Goal: Task Accomplishment & Management: Manage account settings

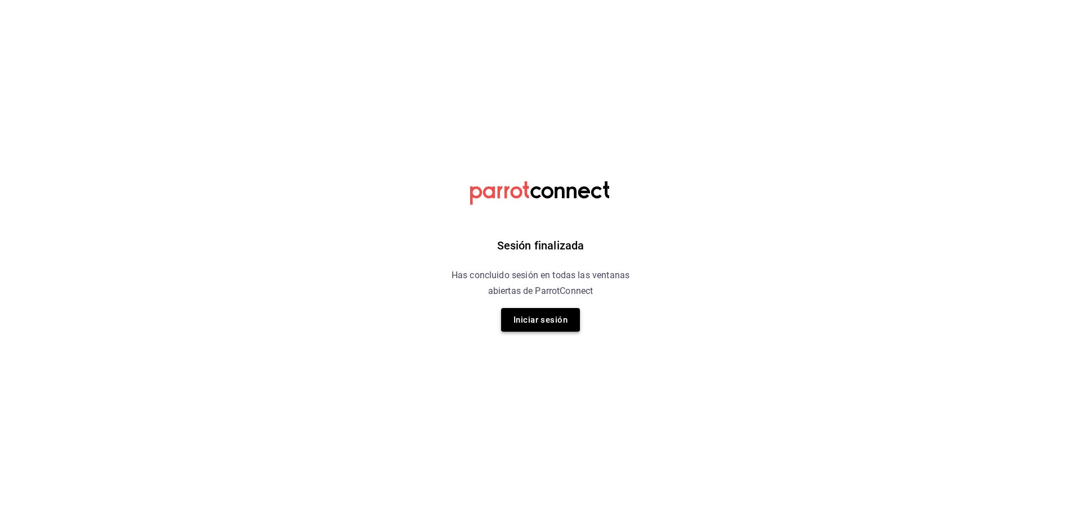
click at [564, 321] on button "Iniciar sesión" at bounding box center [540, 320] width 79 height 24
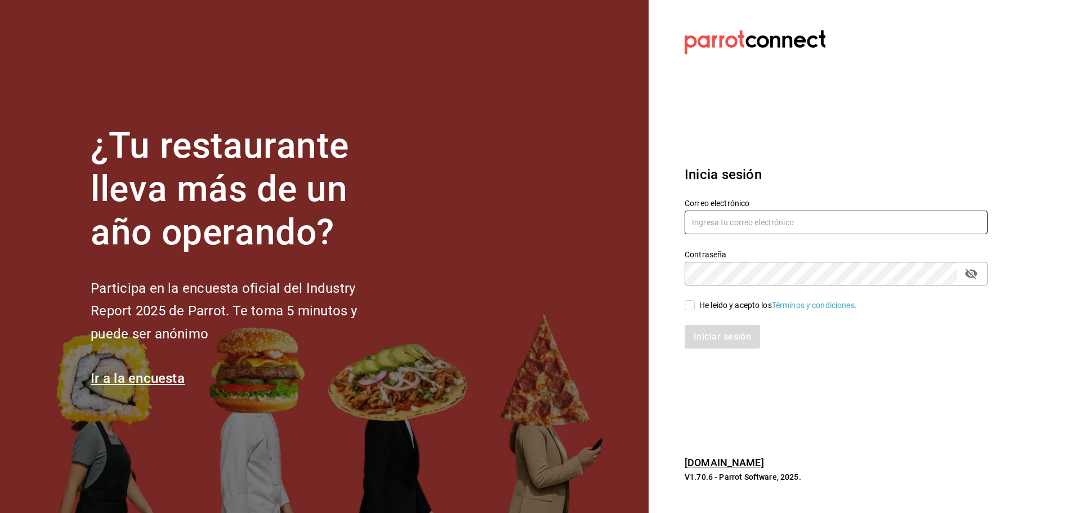
click at [771, 229] on input "text" at bounding box center [835, 222] width 303 height 24
click at [749, 223] on input "text" at bounding box center [835, 222] width 303 height 24
click at [781, 221] on input "text" at bounding box center [835, 222] width 303 height 24
paste input "car0077@gmail.com"
type input "car0077@gmail.com"
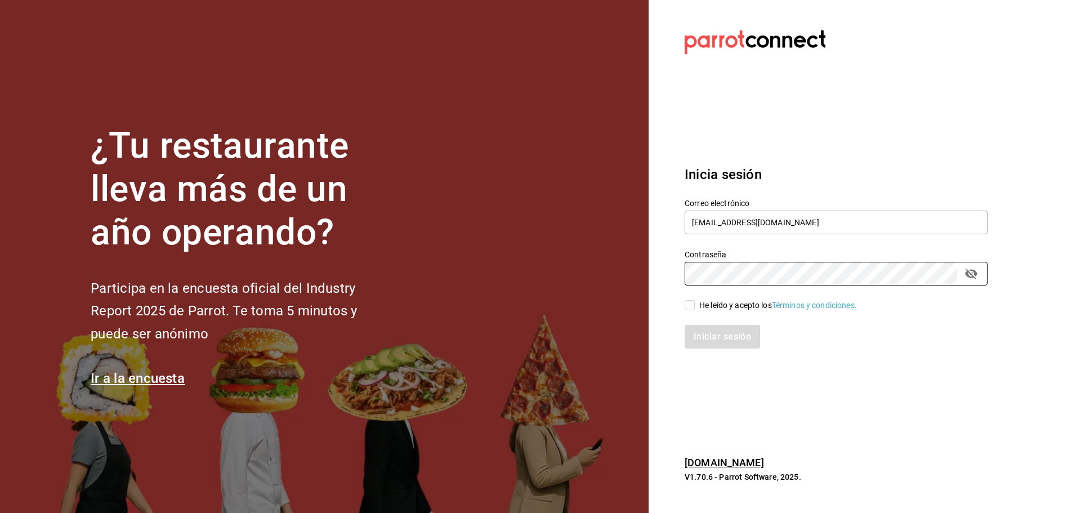
click at [689, 308] on input "He leído y acepto los Términos y condiciones." at bounding box center [689, 305] width 10 height 10
checkbox input "true"
click at [704, 337] on button "Iniciar sesión" at bounding box center [722, 337] width 77 height 24
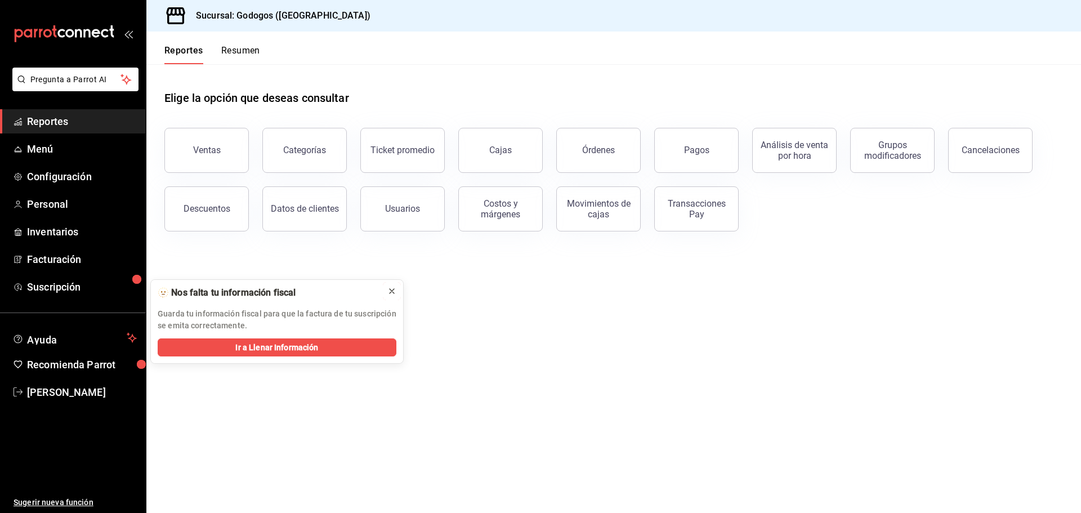
click at [395, 297] on button at bounding box center [392, 291] width 18 height 18
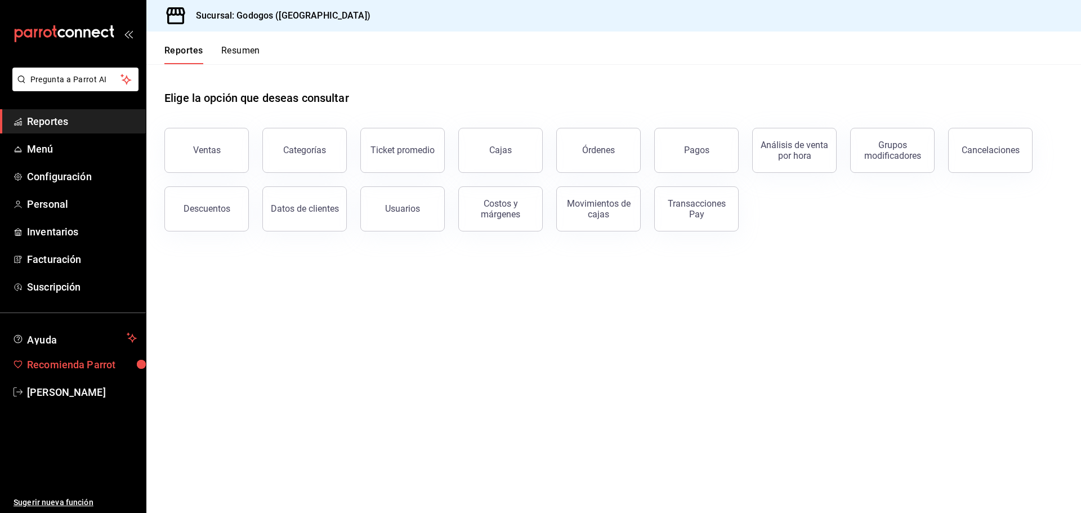
click at [69, 372] on link "Recomienda Parrot" at bounding box center [73, 364] width 146 height 24
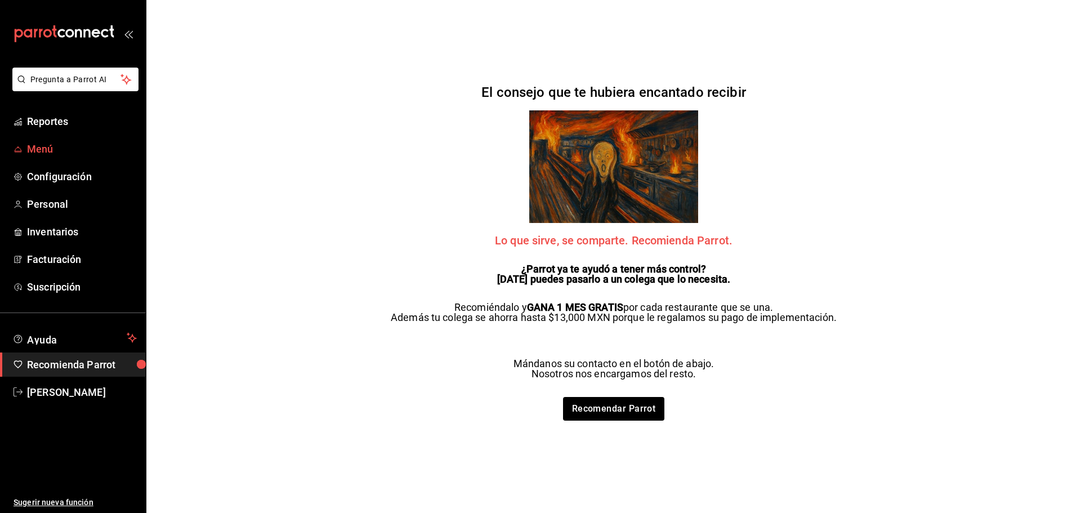
click at [76, 141] on link "Menú" at bounding box center [73, 149] width 146 height 24
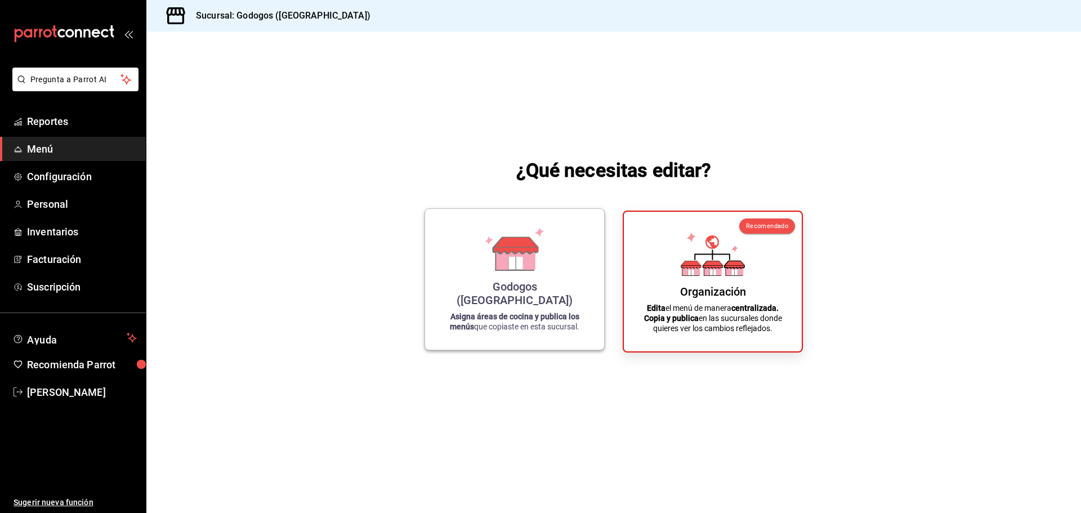
click at [508, 295] on div "Godogos ([GEOGRAPHIC_DATA])" at bounding box center [514, 293] width 152 height 27
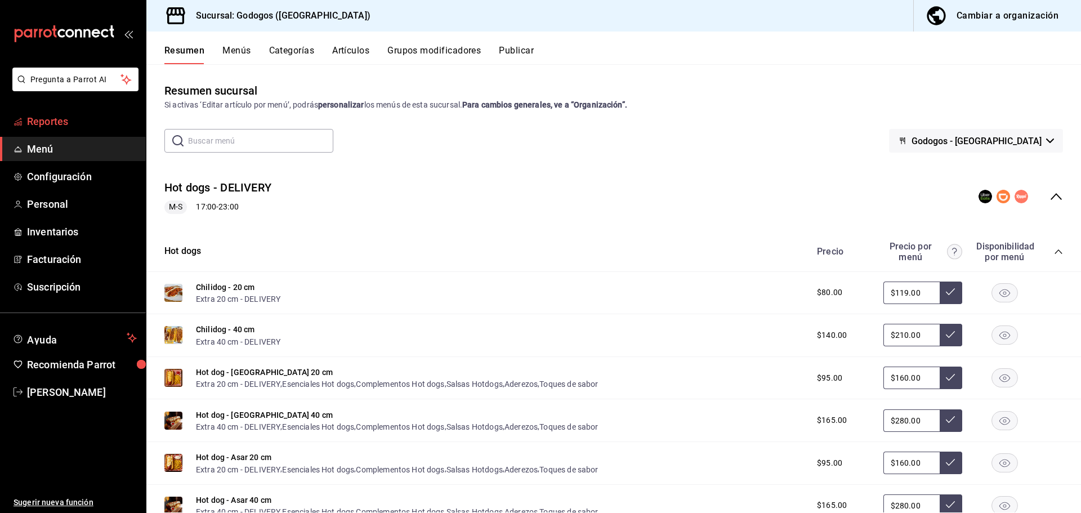
click at [64, 120] on span "Reportes" at bounding box center [82, 121] width 110 height 15
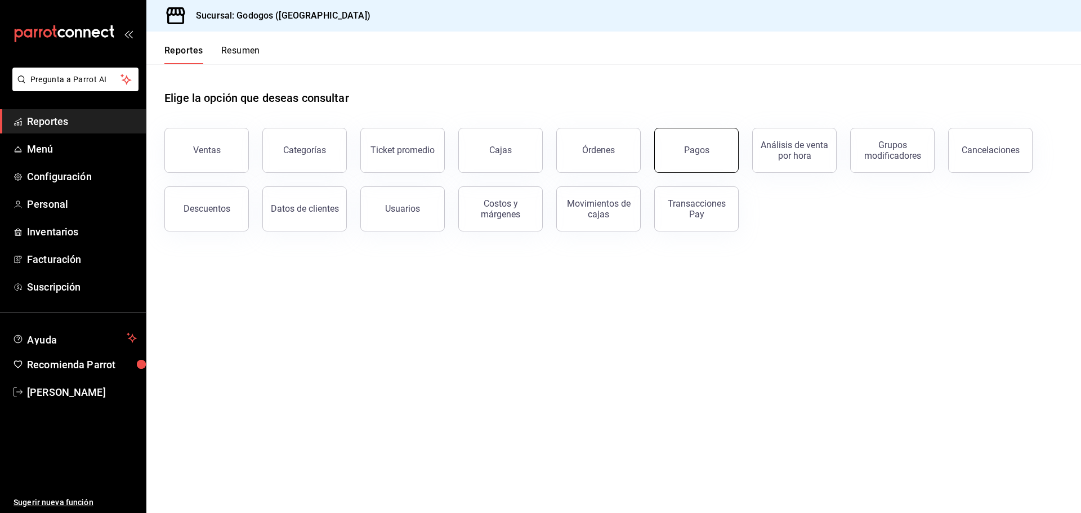
click at [709, 163] on button "Pagos" at bounding box center [696, 150] width 84 height 45
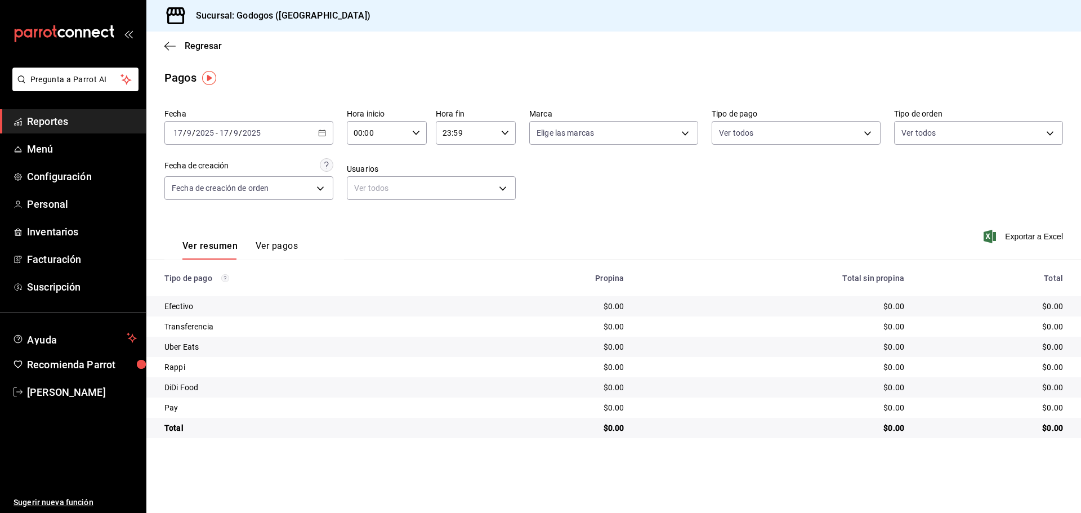
click at [84, 122] on span "Reportes" at bounding box center [82, 121] width 110 height 15
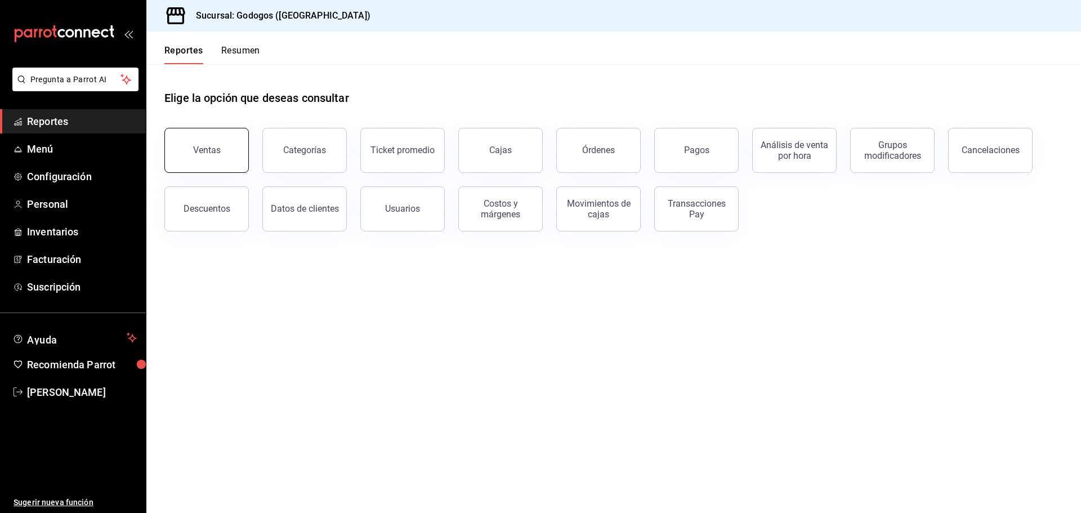
click at [221, 154] on button "Ventas" at bounding box center [206, 150] width 84 height 45
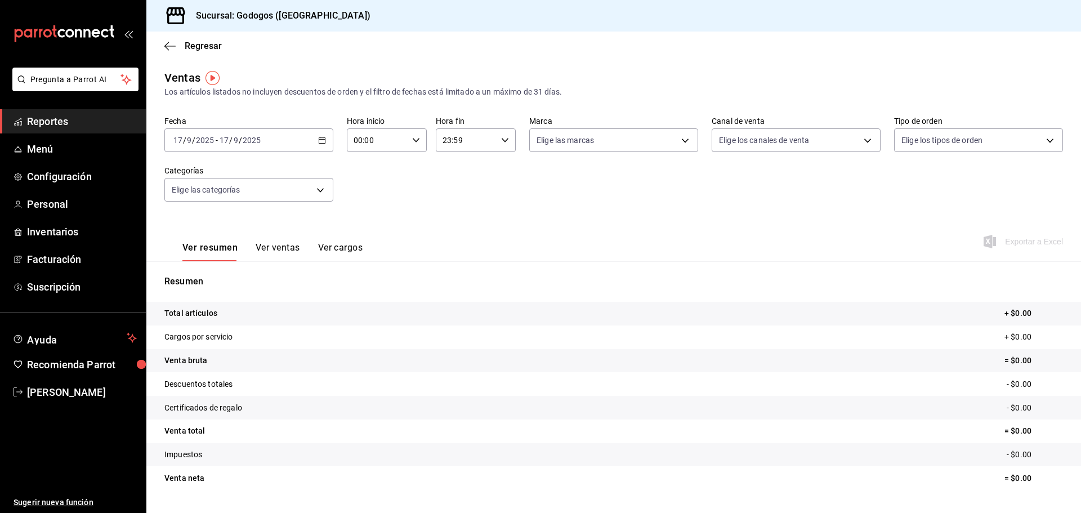
click at [294, 253] on button "Ver ventas" at bounding box center [278, 251] width 44 height 19
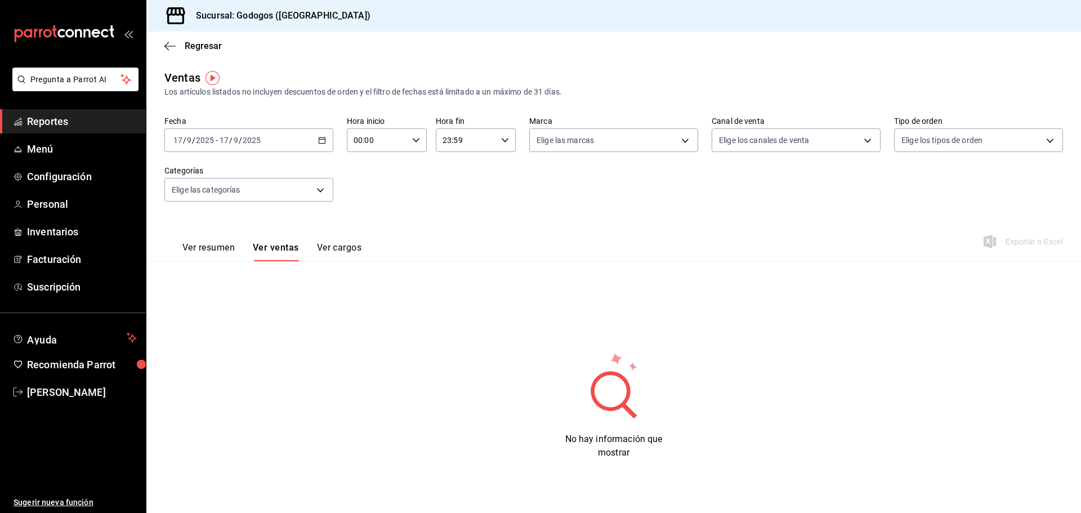
click at [328, 143] on div "[DATE] [DATE] - [DATE] [DATE]" at bounding box center [248, 140] width 169 height 24
click at [218, 228] on span "Semana actual" at bounding box center [217, 225] width 87 height 12
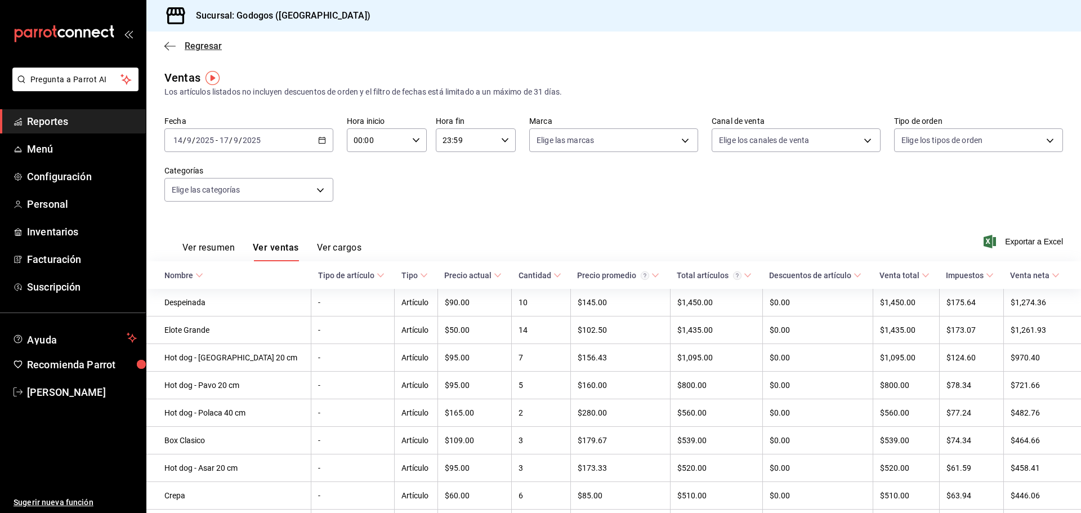
click at [167, 48] on icon "button" at bounding box center [169, 46] width 11 height 10
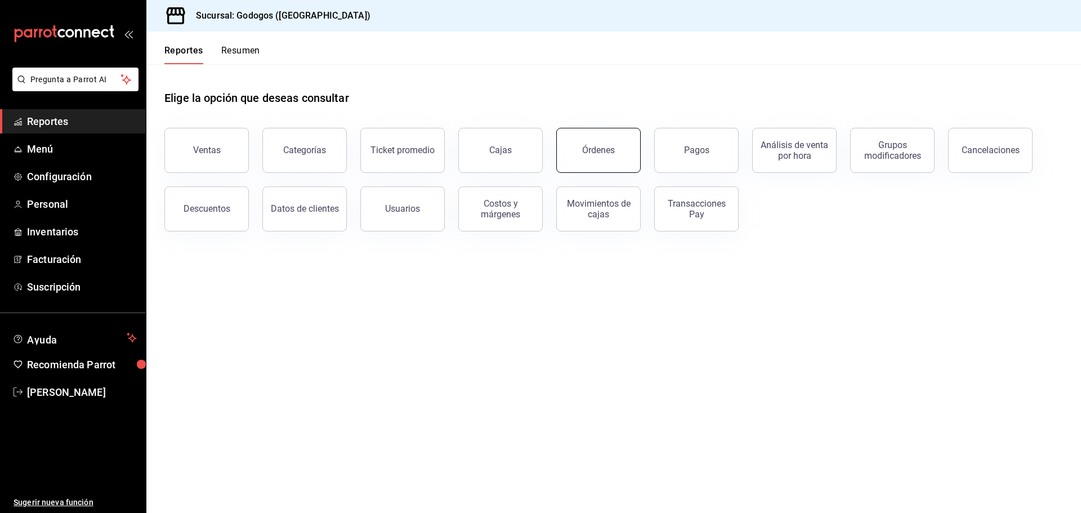
click at [629, 162] on button "Órdenes" at bounding box center [598, 150] width 84 height 45
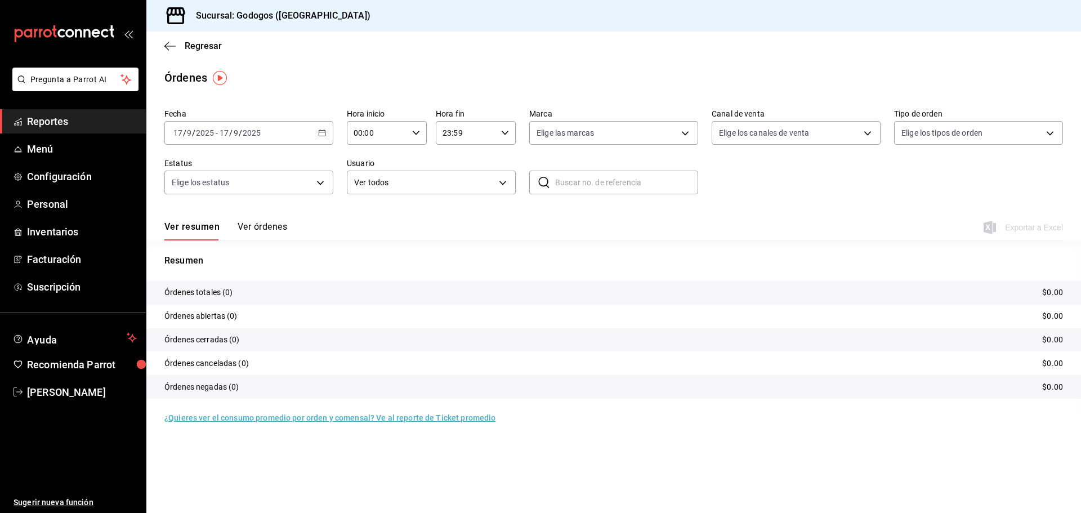
click at [321, 133] on icon "button" at bounding box center [322, 133] width 8 height 8
click at [231, 217] on span "Semana actual" at bounding box center [217, 218] width 87 height 12
click at [256, 223] on button "Ver órdenes" at bounding box center [263, 230] width 50 height 19
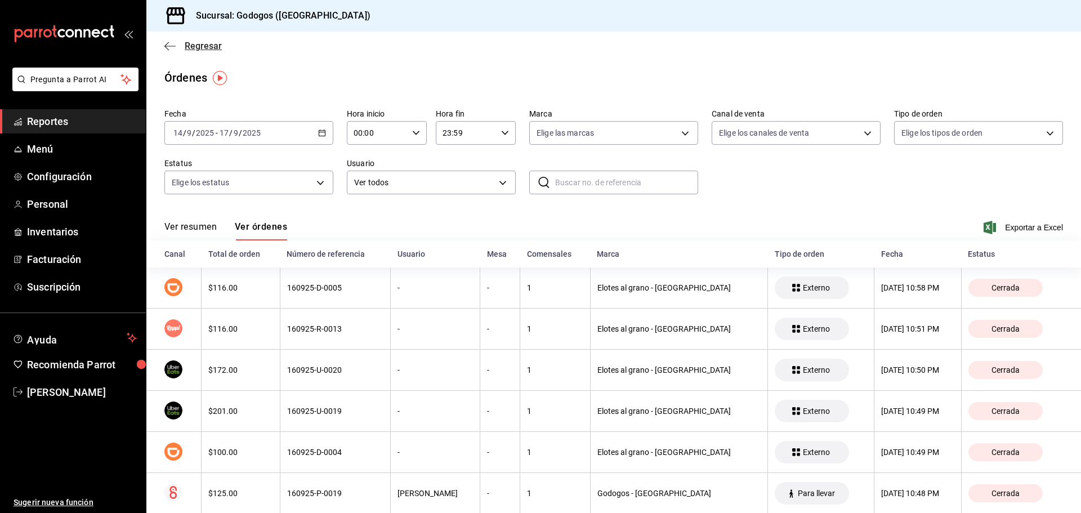
click at [170, 47] on icon "button" at bounding box center [169, 46] width 11 height 10
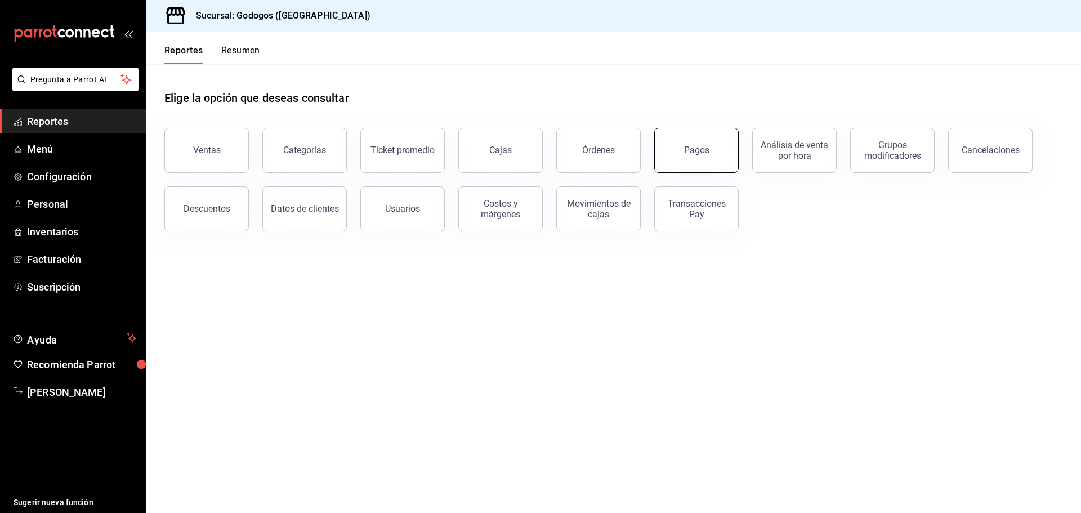
click at [725, 153] on button "Pagos" at bounding box center [696, 150] width 84 height 45
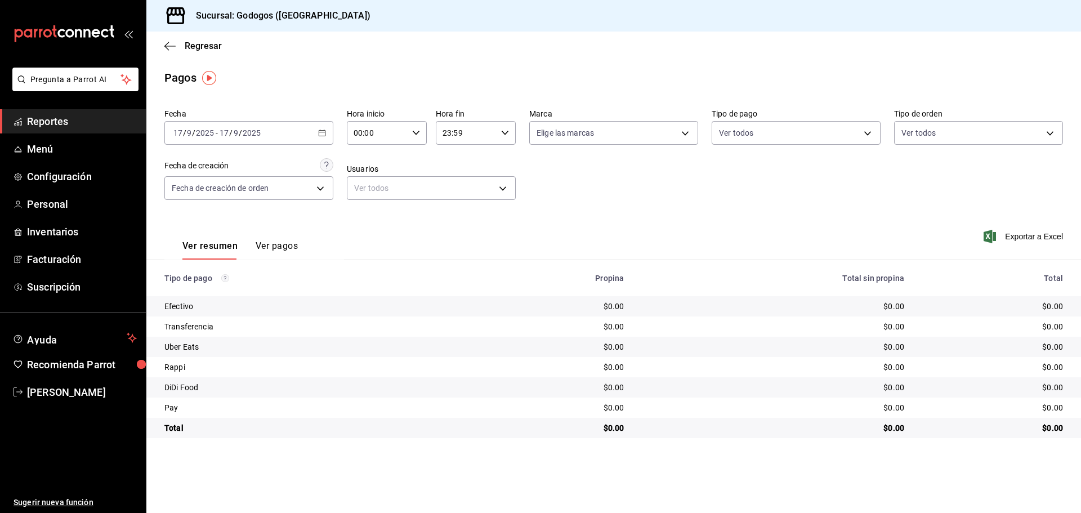
click at [320, 131] on \(Stroke\) "button" at bounding box center [322, 133] width 7 height 6
click at [212, 217] on span "Semana actual" at bounding box center [217, 218] width 87 height 12
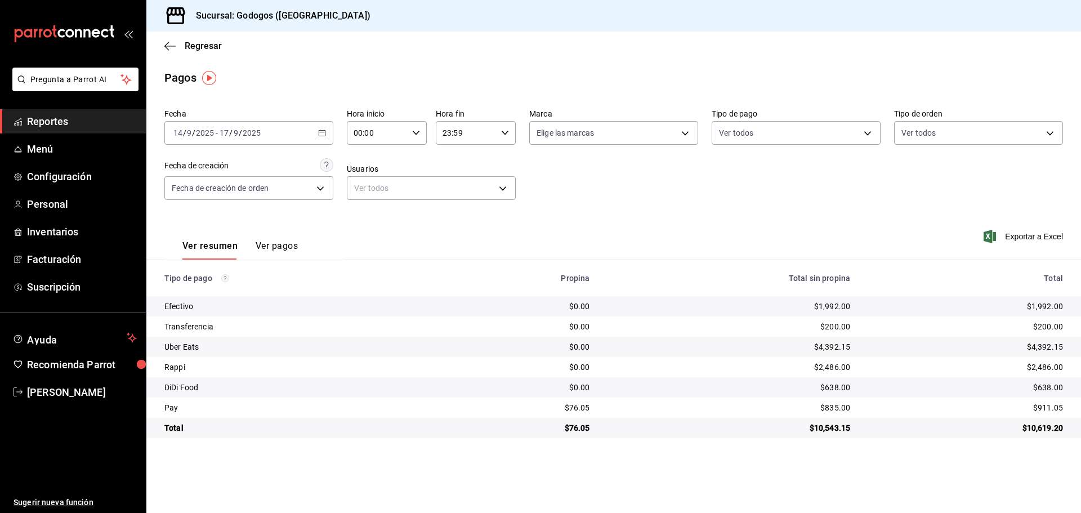
drag, startPoint x: 287, startPoint y: 244, endPoint x: 452, endPoint y: 223, distance: 166.2
click at [450, 225] on div "Ver resumen Ver pagos Exportar a Excel" at bounding box center [613, 243] width 934 height 60
click at [326, 129] on div "[DATE] [DATE] - [DATE] [DATE]" at bounding box center [248, 133] width 169 height 24
click at [230, 292] on span "Rango de fechas" at bounding box center [217, 294] width 87 height 12
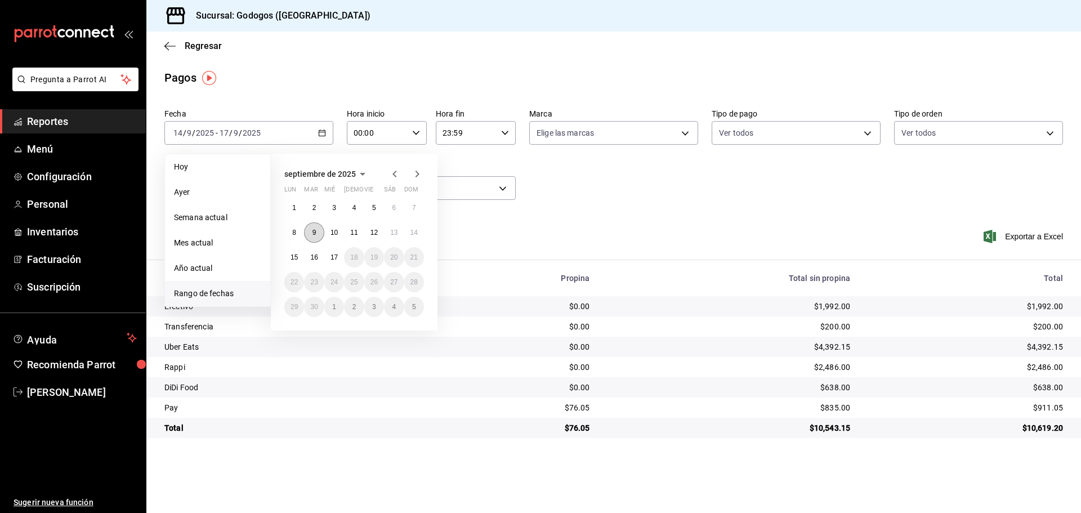
click at [320, 231] on button "9" at bounding box center [314, 232] width 20 height 20
click at [414, 231] on abbr "14" at bounding box center [413, 233] width 7 height 8
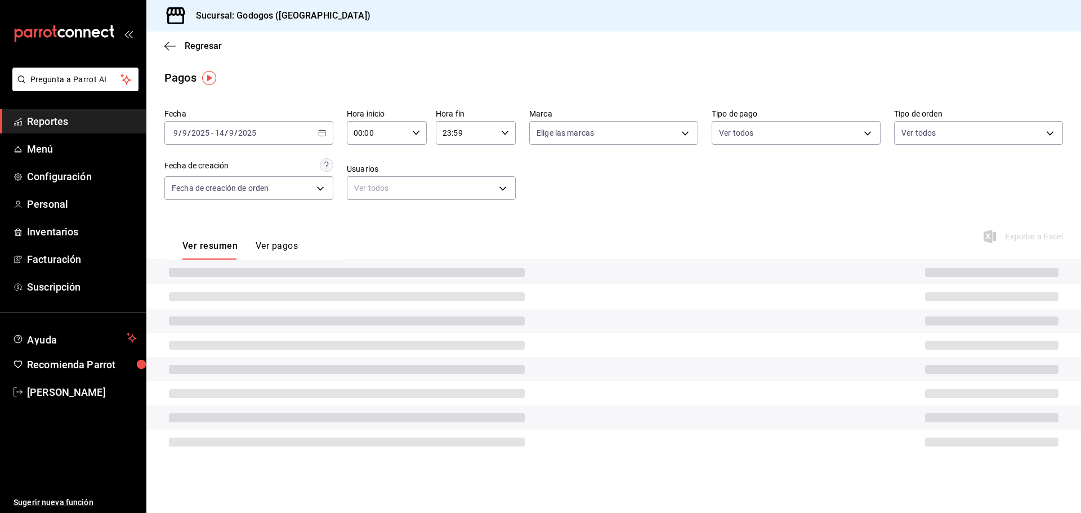
click at [580, 207] on div "Fecha [DATE] [DATE] - [DATE] [DATE] Hora inicio 00:00 Hora inicio Hora fin 23:5…" at bounding box center [613, 158] width 898 height 109
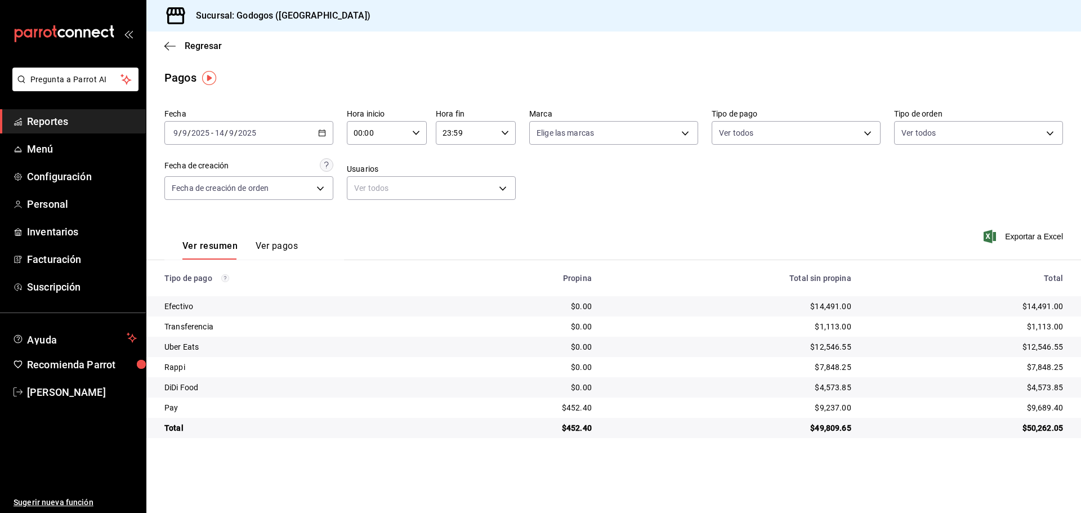
click at [505, 461] on main "Regresar Pagos Fecha [DATE] [DATE] - [DATE] [DATE] Hora inicio 00:00 Hora inici…" at bounding box center [613, 272] width 934 height 481
click at [691, 134] on body "Pregunta a Parrot AI Reportes Menú Configuración Personal Inventarios Facturaci…" at bounding box center [540, 256] width 1081 height 513
click at [770, 199] on div at bounding box center [540, 256] width 1081 height 513
click at [736, 471] on main "Regresar Pagos Fecha [DATE] [DATE] - [DATE] [DATE] Hora inicio 00:00 Hora inici…" at bounding box center [613, 272] width 934 height 481
click at [164, 43] on div "Regresar" at bounding box center [613, 46] width 934 height 29
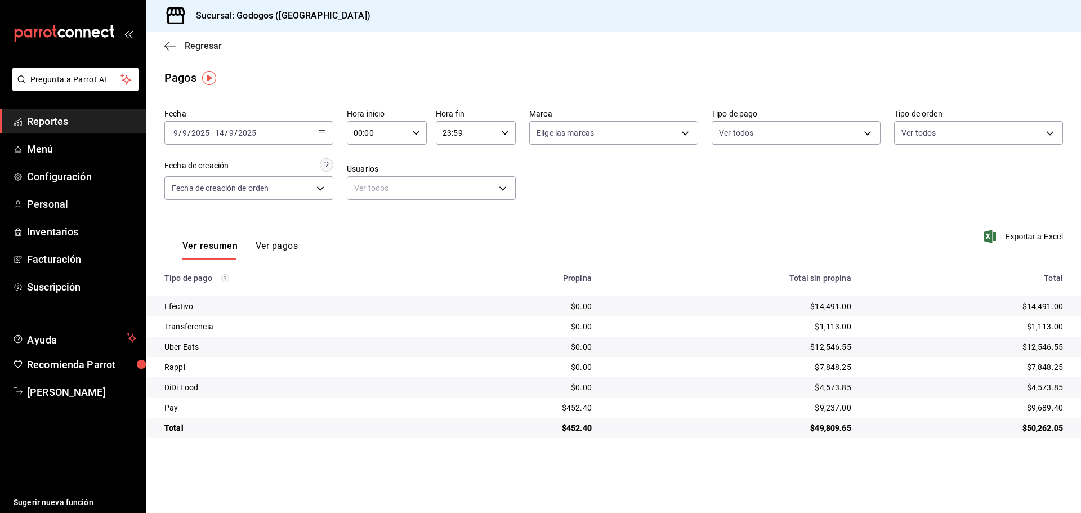
click at [168, 44] on icon "button" at bounding box center [169, 46] width 11 height 10
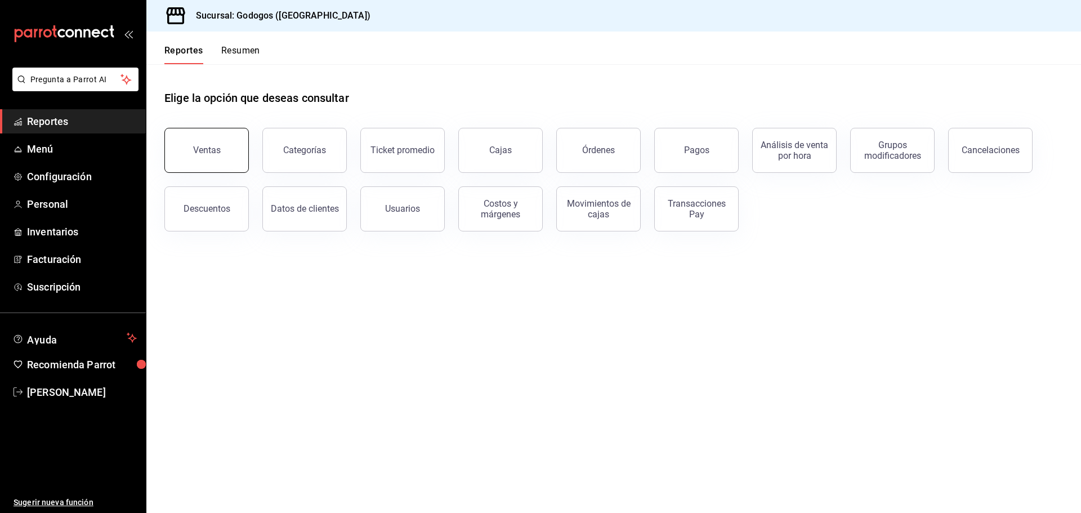
click at [240, 146] on button "Ventas" at bounding box center [206, 150] width 84 height 45
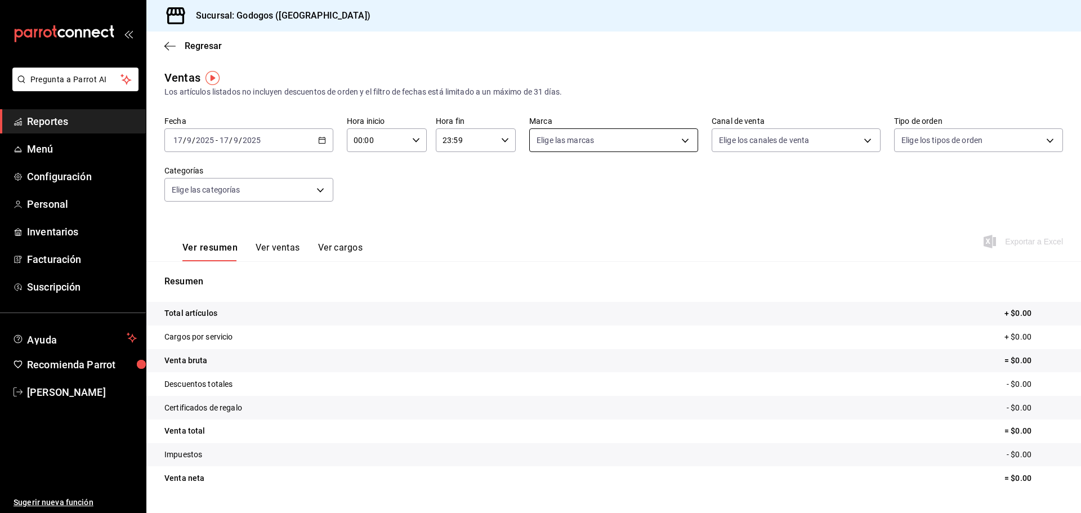
click at [683, 140] on body "Pregunta a Parrot AI Reportes Menú Configuración Personal Inventarios Facturaci…" at bounding box center [540, 256] width 1081 height 513
click at [683, 140] on div at bounding box center [540, 256] width 1081 height 513
click at [858, 136] on body "Pregunta a Parrot AI Reportes Menú Configuración Personal Inventarios Facturaci…" at bounding box center [540, 256] width 1081 height 513
click at [764, 226] on span "Punto de venta" at bounding box center [802, 222] width 131 height 12
type input "PARROT"
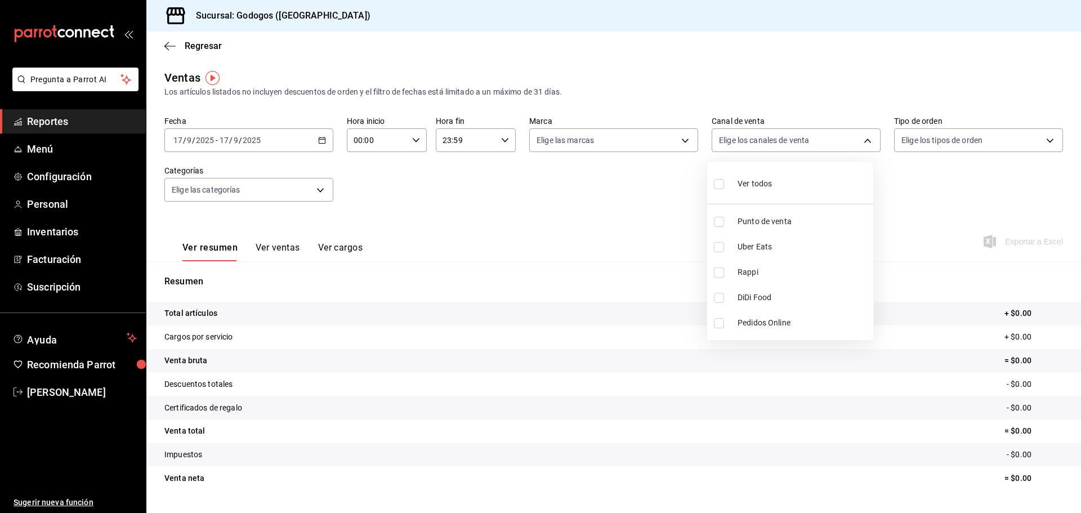
checkbox input "true"
click at [756, 247] on span "Uber Eats" at bounding box center [802, 247] width 131 height 12
type input "PARROT,UBER_EATS"
checkbox input "true"
click at [741, 299] on span "DiDi Food" at bounding box center [802, 298] width 131 height 12
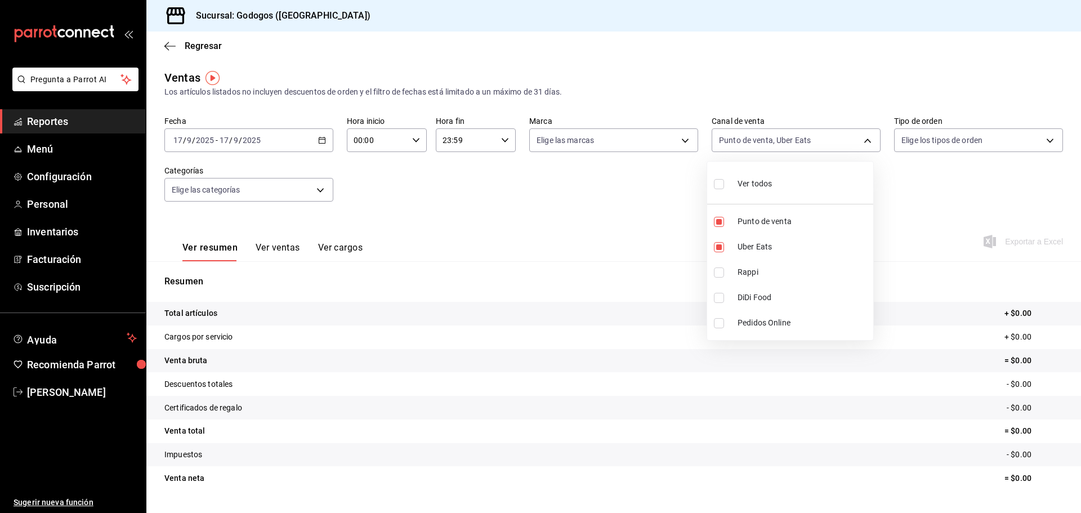
type input "PARROT,UBER_EATS,DIDI_FOOD"
checkbox input "true"
click at [745, 321] on span "Pedidos Online" at bounding box center [802, 323] width 131 height 12
type input "PARROT,UBER_EATS,DIDI_FOOD,ONLINE"
checkbox input "true"
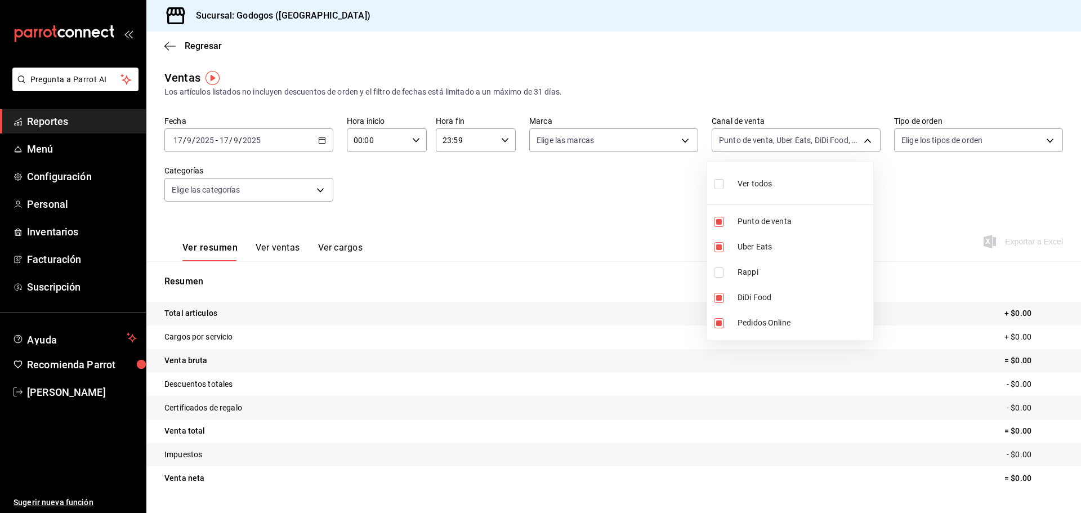
click at [501, 212] on div at bounding box center [540, 256] width 1081 height 513
click at [293, 245] on button "Ver ventas" at bounding box center [278, 251] width 44 height 19
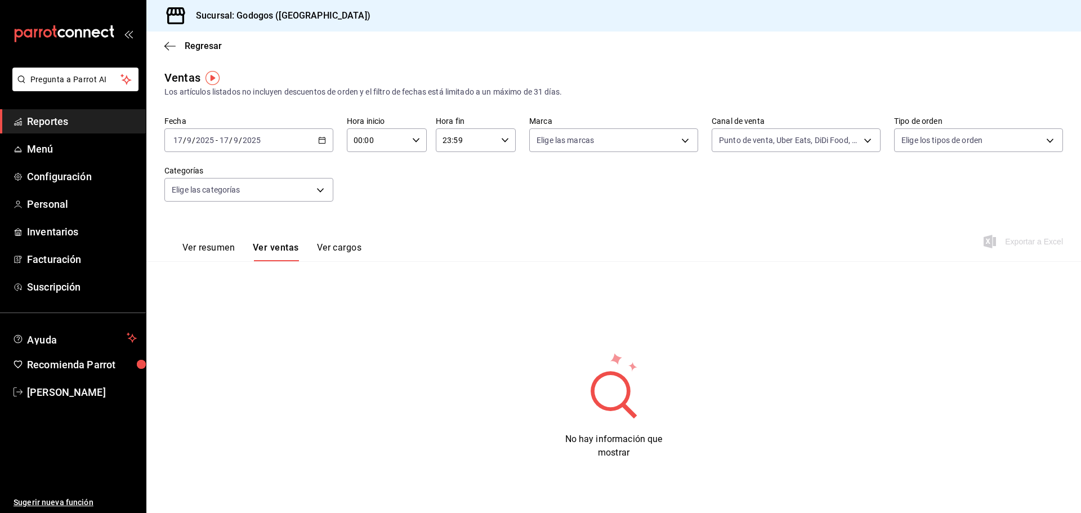
click at [317, 137] on div "[DATE] [DATE] - [DATE] [DATE]" at bounding box center [248, 140] width 169 height 24
click at [213, 280] on span "Rango de fechas" at bounding box center [217, 276] width 87 height 12
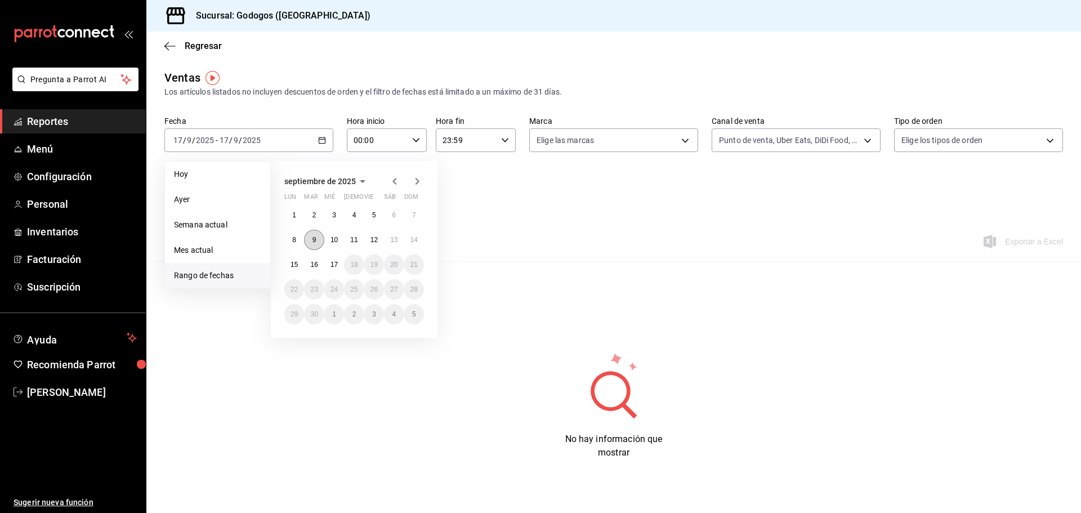
click at [316, 241] on abbr "9" at bounding box center [314, 240] width 4 height 8
click at [415, 245] on button "14" at bounding box center [414, 240] width 20 height 20
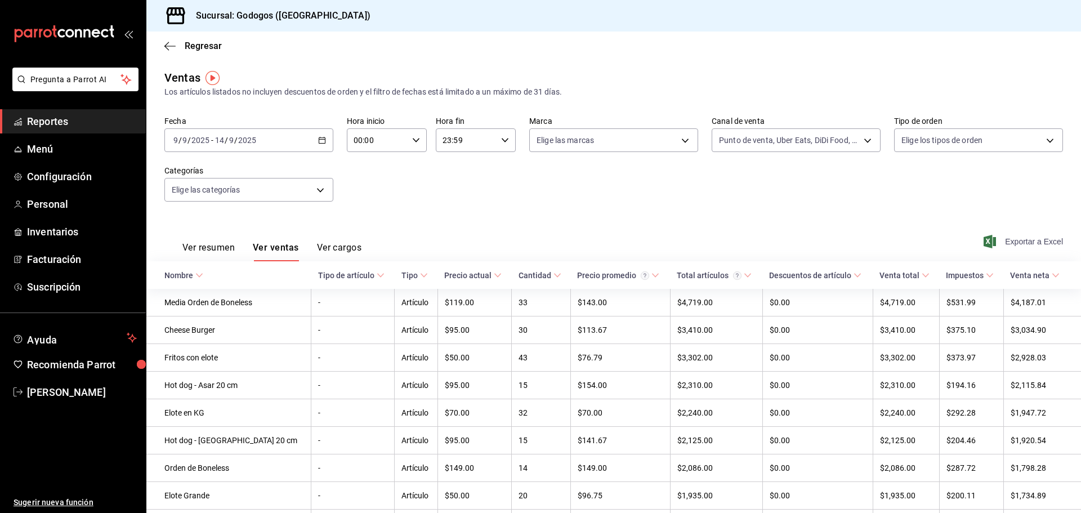
click at [1045, 241] on span "Exportar a Excel" at bounding box center [1024, 242] width 77 height 14
click at [448, 198] on div "Fecha [DATE] [DATE] - [DATE] [DATE] Hora inicio 00:00 Hora inicio Hora fin 23:5…" at bounding box center [613, 165] width 898 height 99
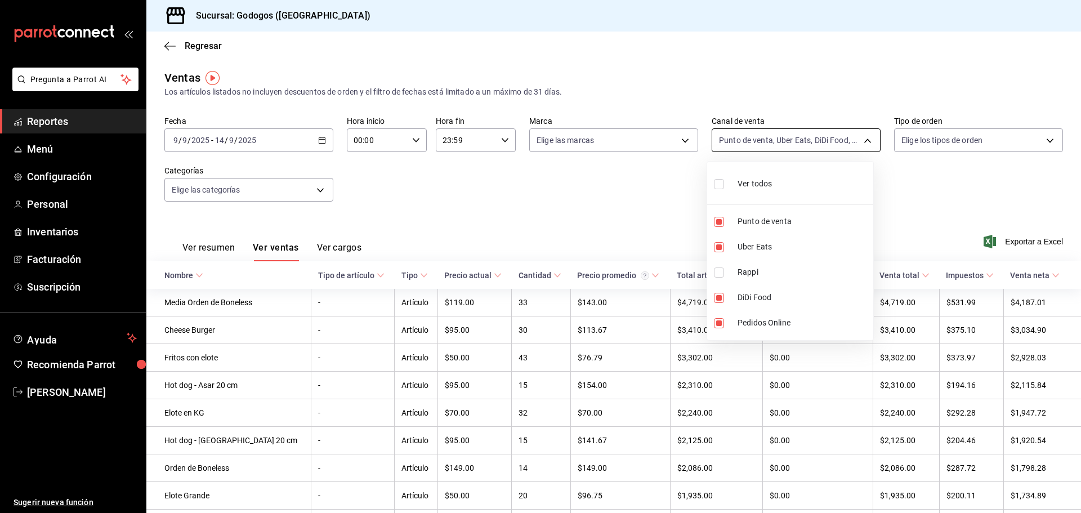
click at [867, 138] on body "Pregunta a Parrot AI Reportes Menú Configuración Personal Inventarios Facturaci…" at bounding box center [540, 256] width 1081 height 513
click at [867, 138] on div at bounding box center [540, 256] width 1081 height 513
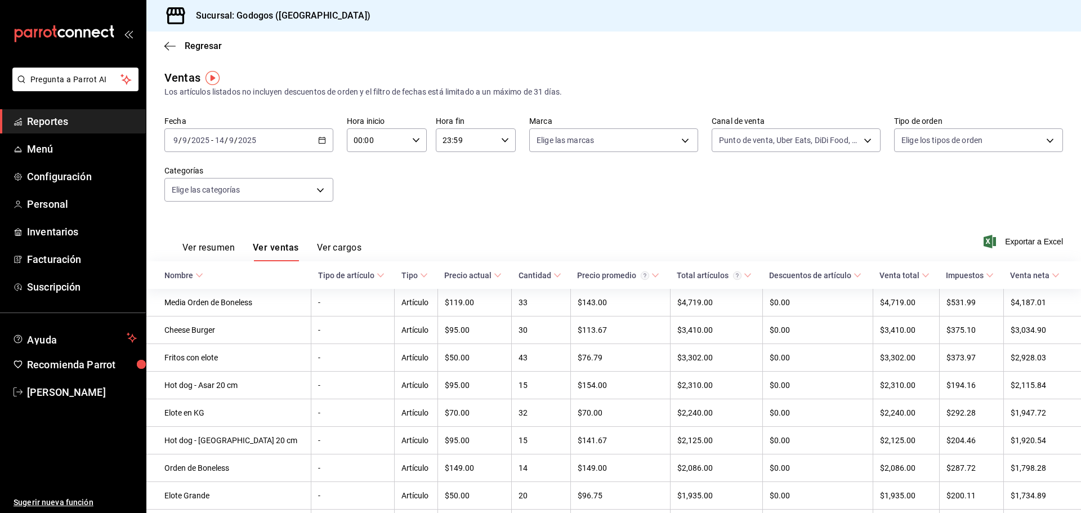
click at [885, 194] on div "Fecha [DATE] [DATE] - [DATE] [DATE] Hora inicio 00:00 Hora inicio Hora fin 23:5…" at bounding box center [613, 165] width 898 height 99
click at [870, 138] on body "Pregunta a Parrot AI Reportes Menú Configuración Personal Inventarios Facturaci…" at bounding box center [540, 256] width 1081 height 513
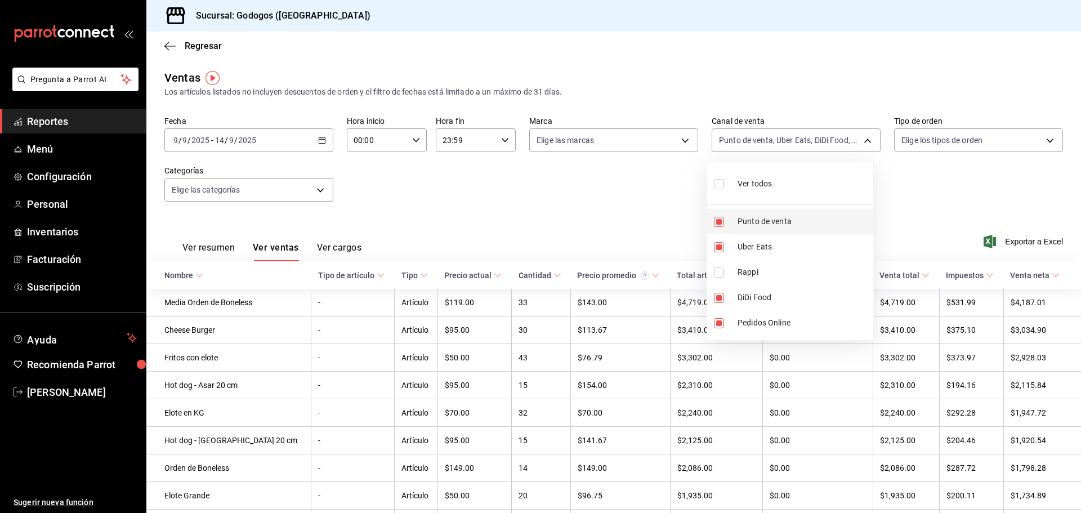
click at [743, 225] on span "Punto de venta" at bounding box center [802, 222] width 131 height 12
type input "UBER_EATS,DIDI_FOOD,ONLINE"
checkbox input "false"
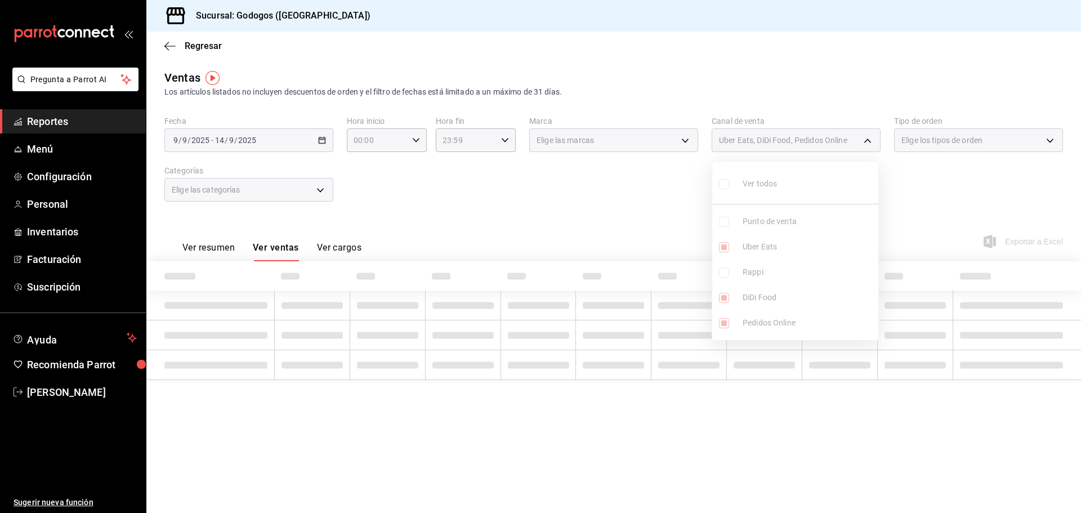
click at [745, 246] on ul "Ver todos Punto de venta Uber Eats Rappi DiDi Food Pedidos Online" at bounding box center [795, 251] width 166 height 178
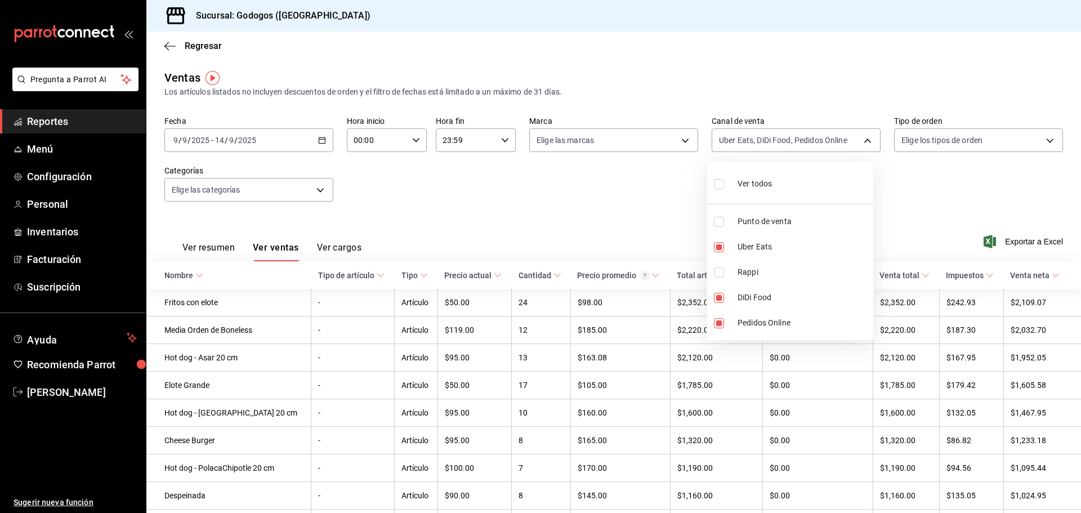
click at [745, 246] on span "Uber Eats" at bounding box center [802, 247] width 131 height 12
type input "DIDI_FOOD,ONLINE"
checkbox input "false"
click at [740, 266] on li "Rappi" at bounding box center [790, 271] width 166 height 25
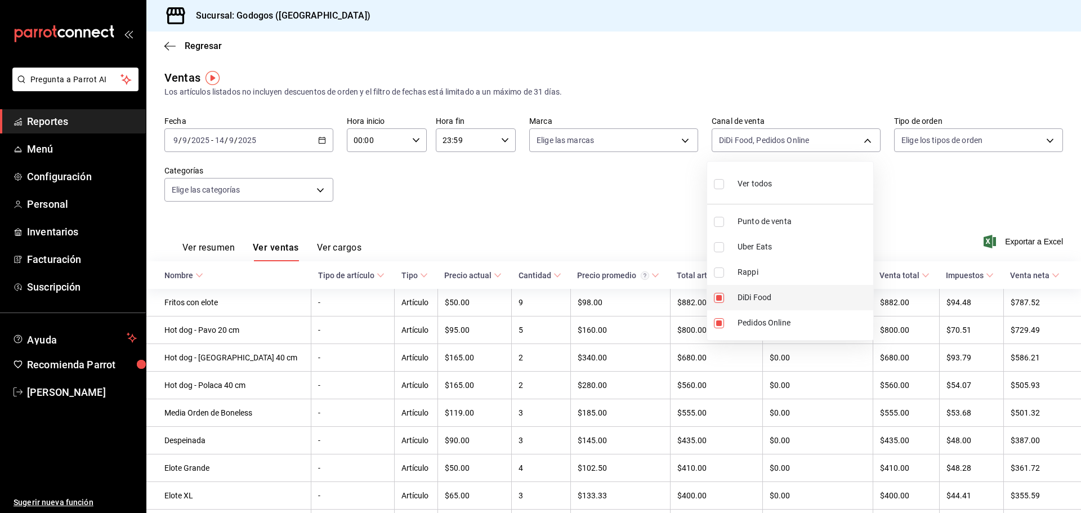
type input "DIDI_FOOD,ONLINE,RAPPI"
checkbox input "true"
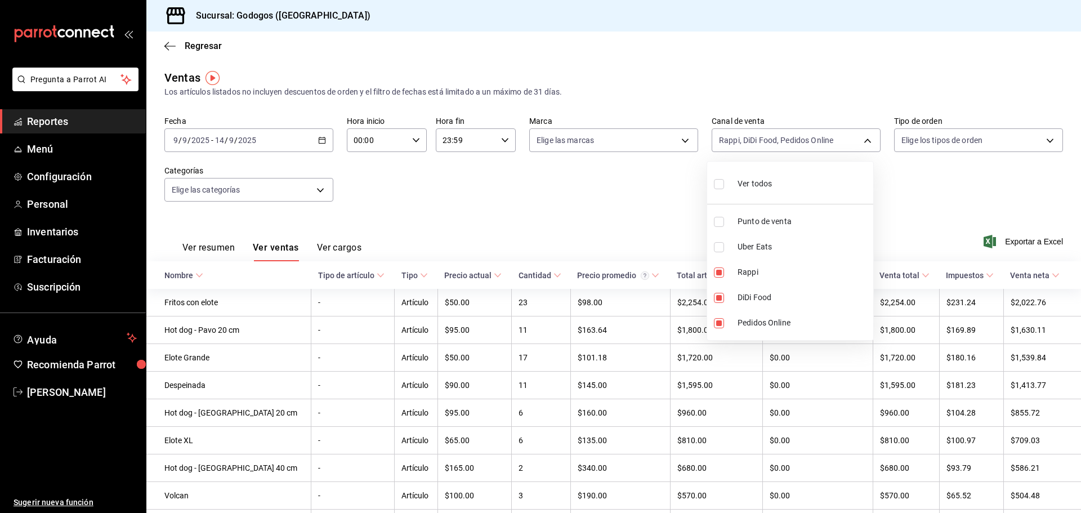
click at [752, 294] on span "DiDi Food" at bounding box center [802, 298] width 131 height 12
type input "ONLINE,RAPPI"
checkbox input "false"
click at [755, 323] on span "Pedidos Online" at bounding box center [802, 323] width 131 height 12
type input "RAPPI"
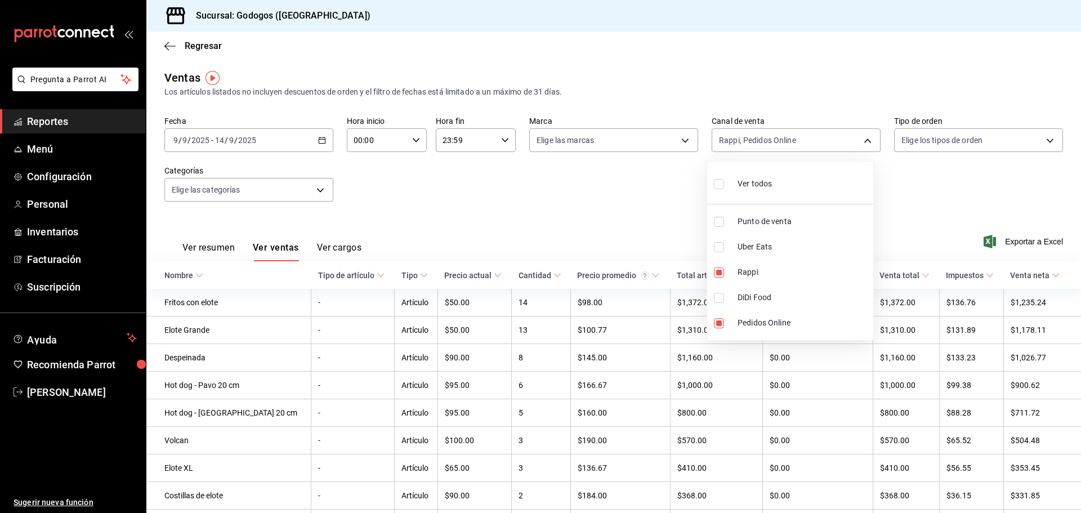
checkbox input "false"
click at [1011, 178] on div at bounding box center [540, 256] width 1081 height 513
click at [604, 145] on body "Pregunta a Parrot AI Reportes Menú Configuración Personal Inventarios Facturaci…" at bounding box center [540, 256] width 1081 height 513
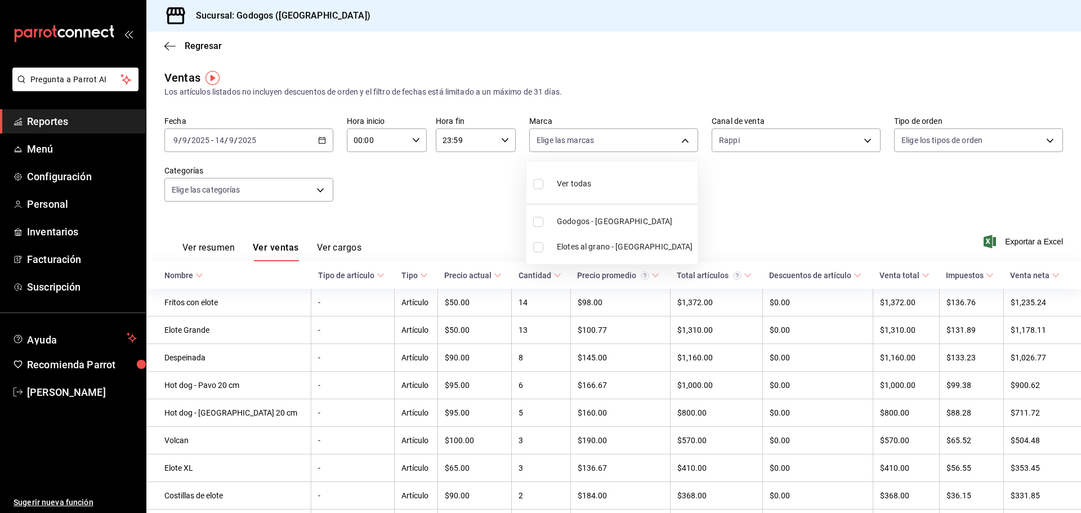
click at [586, 251] on span "Elotes al grano - [GEOGRAPHIC_DATA]" at bounding box center [625, 247] width 136 height 12
type input "3a7f3da2-7046-47ea-a0e2-eed43982f75a"
checkbox input "true"
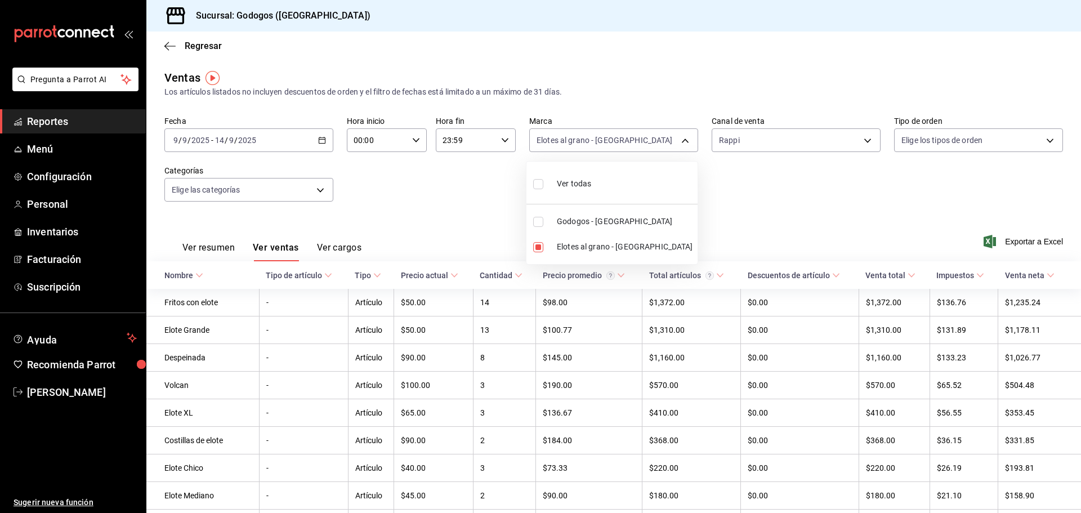
click at [825, 210] on div at bounding box center [540, 256] width 1081 height 513
click at [69, 146] on span "Menú" at bounding box center [82, 148] width 110 height 15
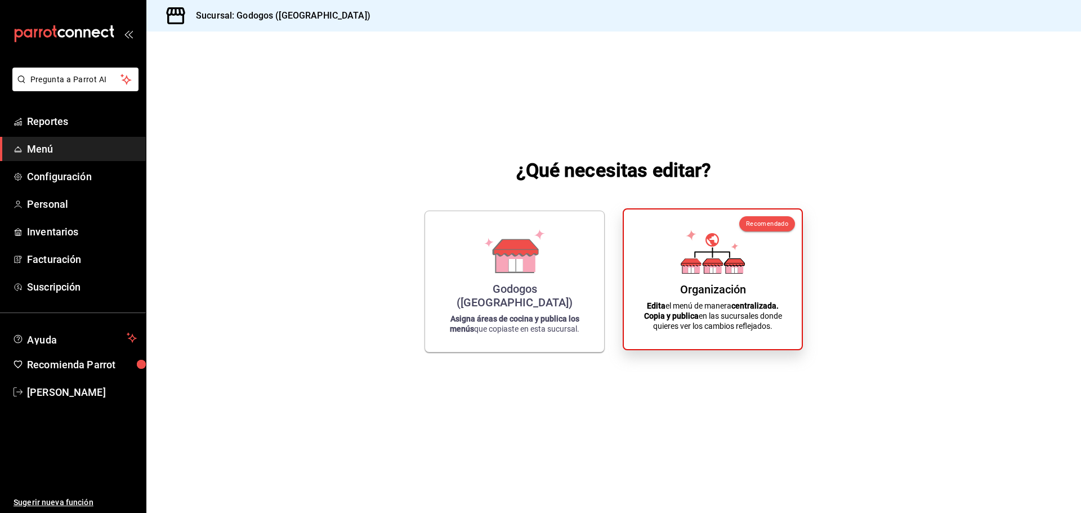
click at [680, 294] on div "Organización" at bounding box center [713, 290] width 66 height 14
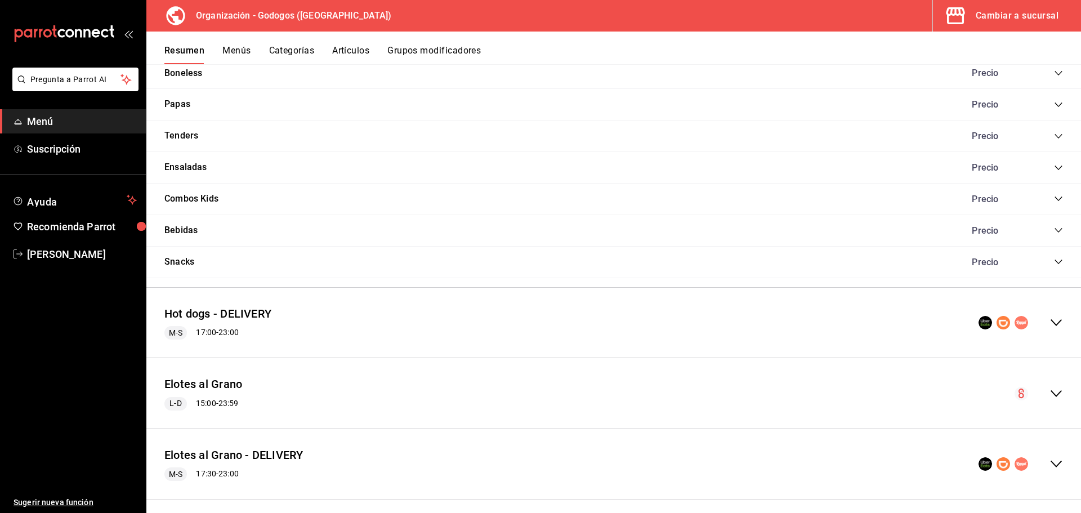
scroll to position [1035, 0]
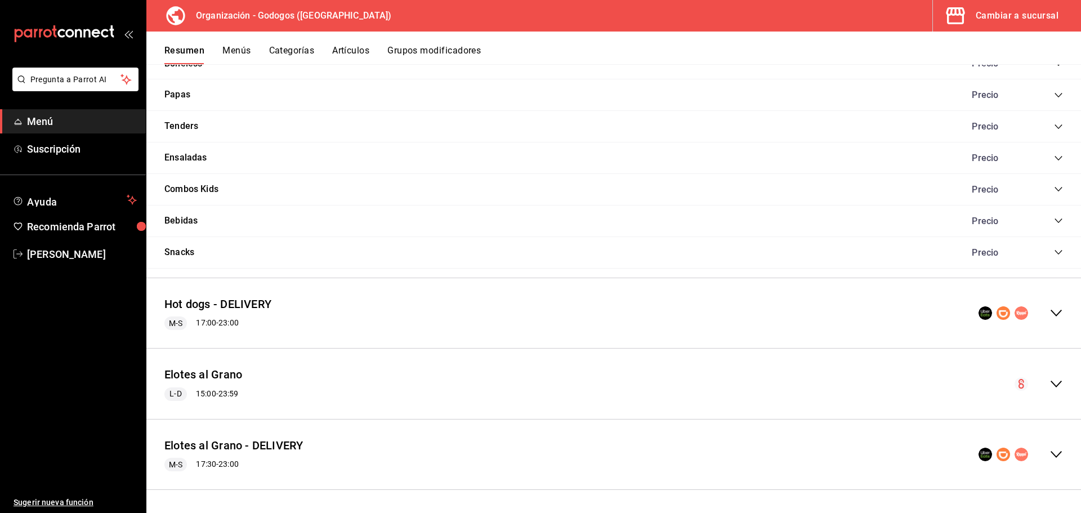
click at [686, 379] on div "Elotes al Grano L-D 15:00 - 23:59" at bounding box center [613, 383] width 934 height 52
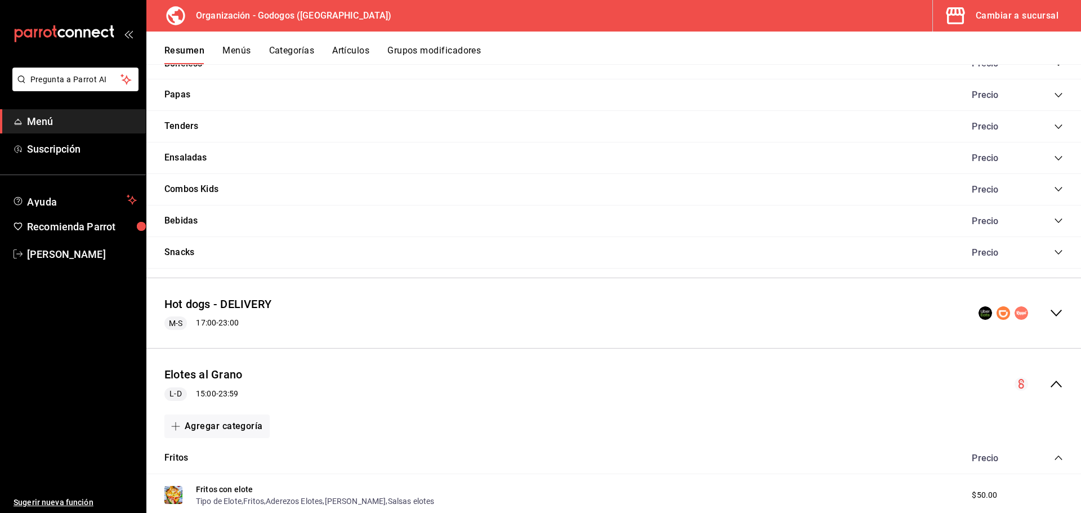
click at [686, 379] on div "Elotes al Grano L-D 15:00 - 23:59" at bounding box center [613, 383] width 934 height 52
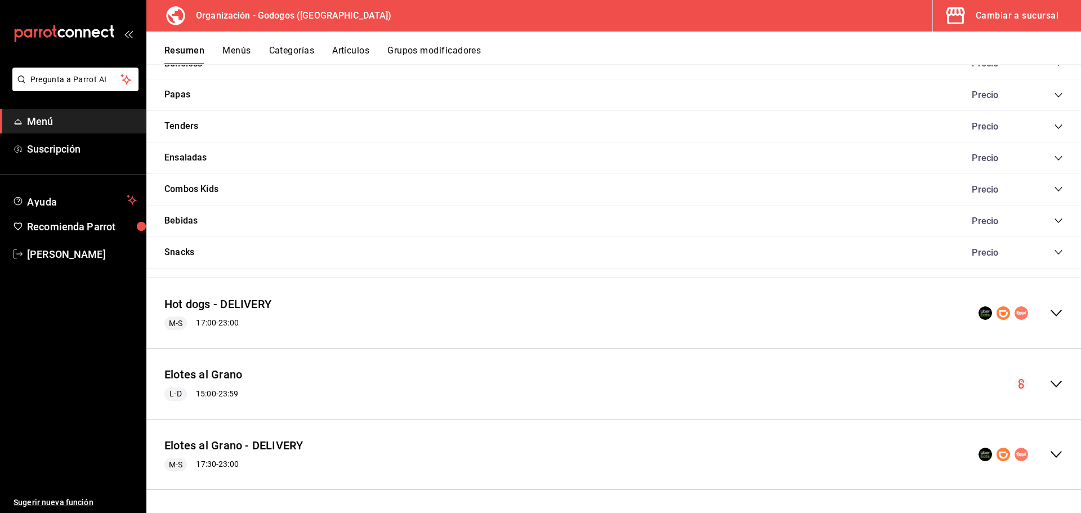
click at [646, 444] on div "Elotes al Grano - DELIVERY M-S 17:30 - 23:00" at bounding box center [613, 454] width 934 height 52
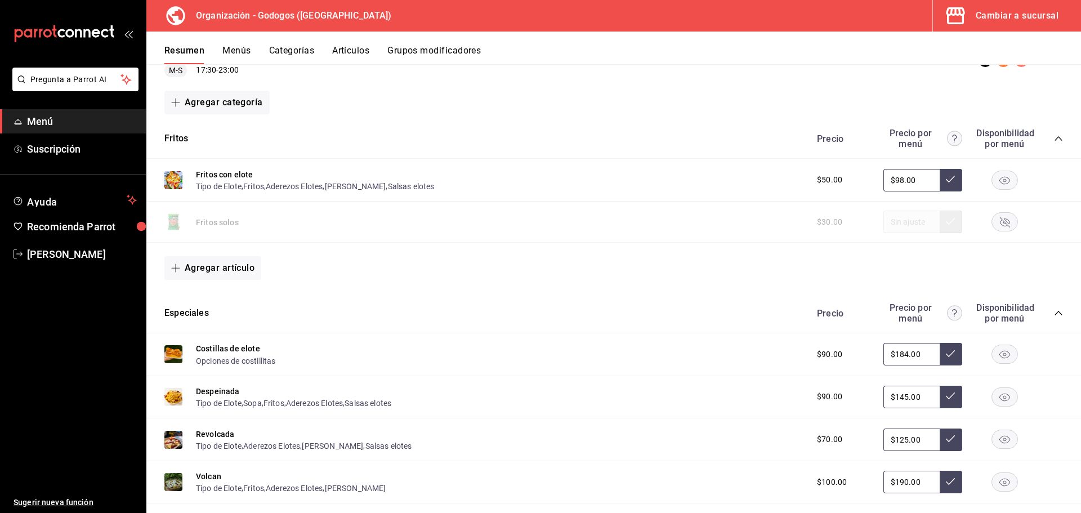
scroll to position [1485, 0]
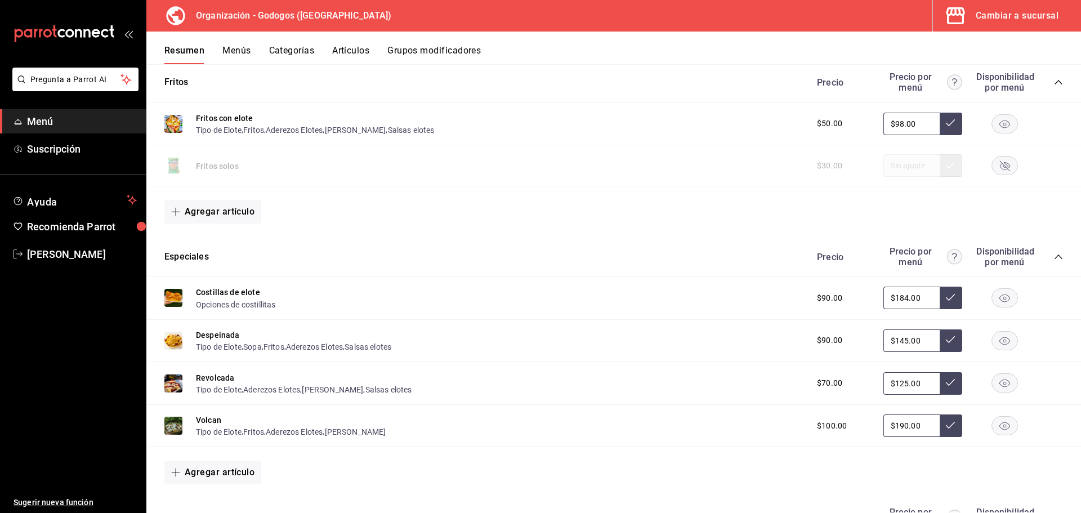
click at [179, 346] on img at bounding box center [173, 341] width 18 height 18
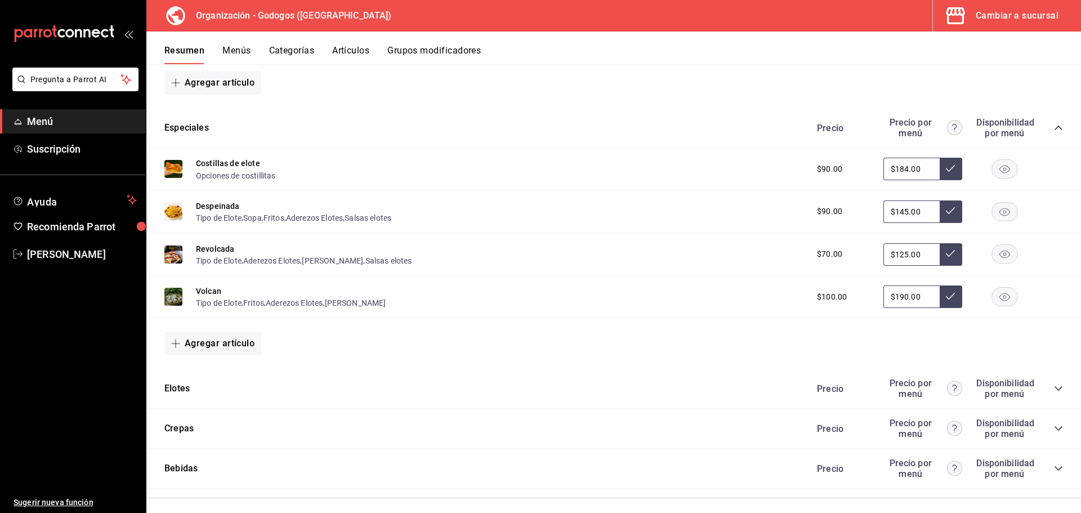
scroll to position [1623, 0]
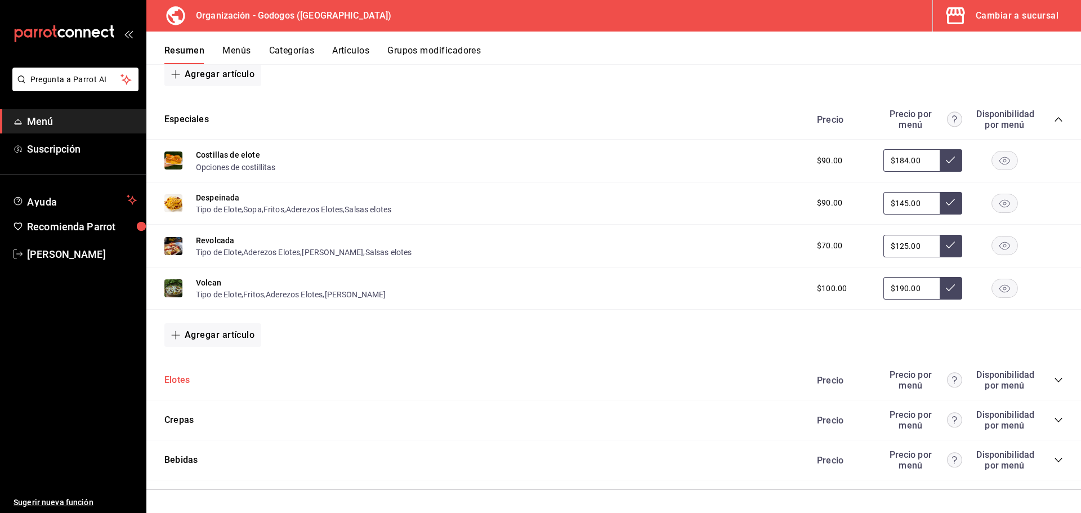
click at [172, 381] on button "Elotes" at bounding box center [176, 380] width 25 height 13
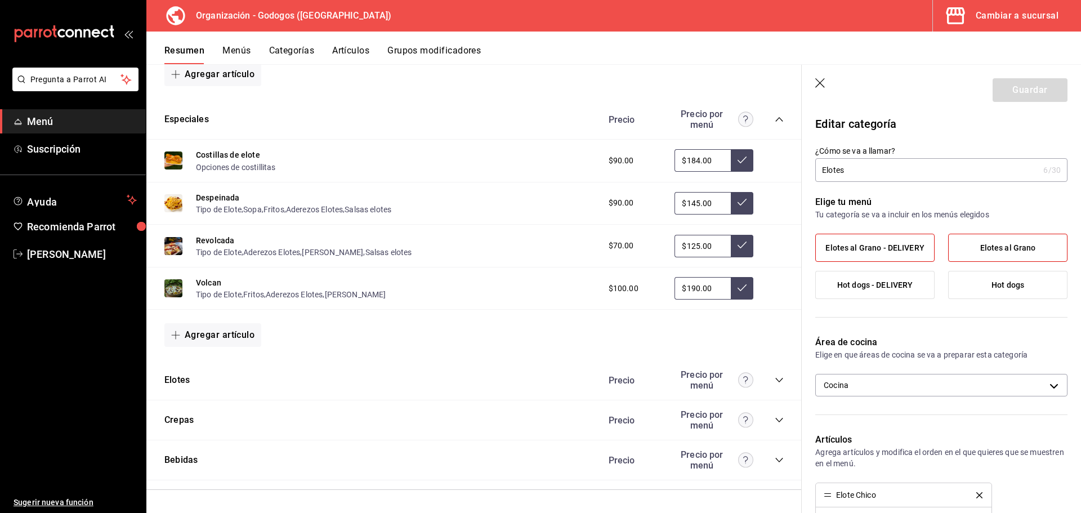
click at [822, 78] on icon "button" at bounding box center [820, 83] width 11 height 11
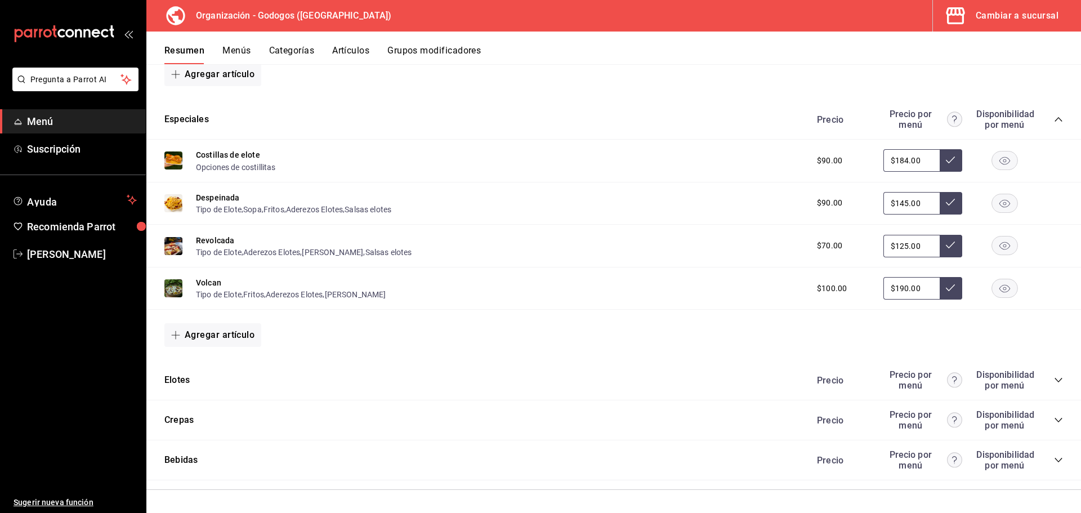
click at [49, 127] on span "Menú" at bounding box center [82, 121] width 110 height 15
